Goal: Information Seeking & Learning: Learn about a topic

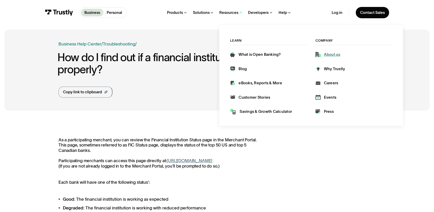
click at [331, 55] on div "About us" at bounding box center [332, 54] width 16 height 5
